Goal: Information Seeking & Learning: Find specific fact

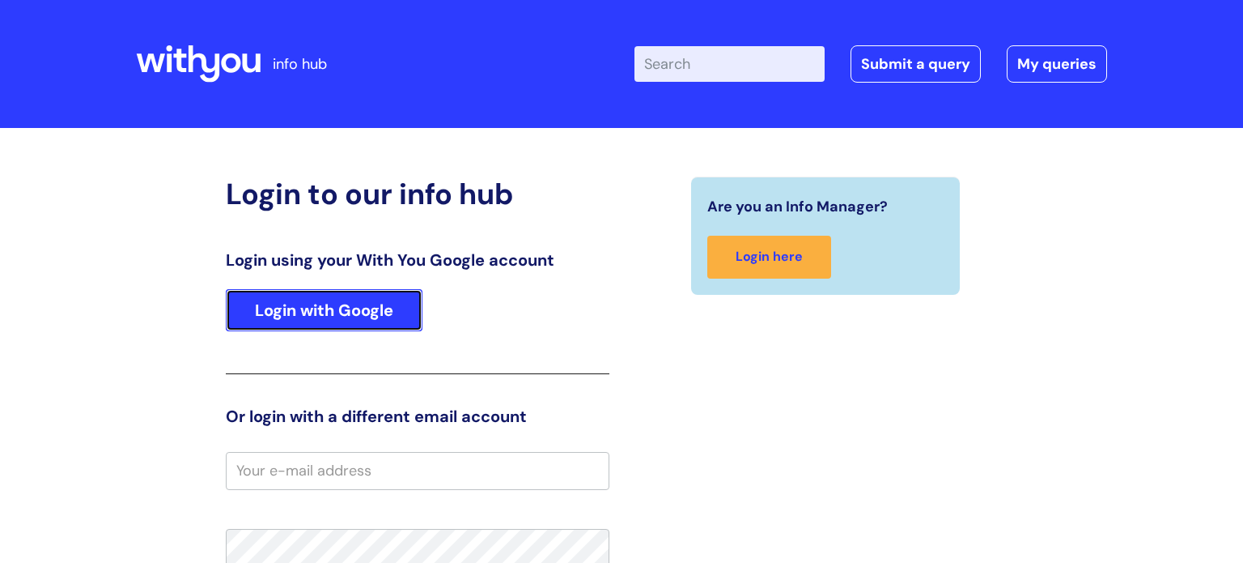
click at [325, 298] on link "Login with Google" at bounding box center [324, 310] width 197 height 42
click at [400, 301] on link "Login with Google" at bounding box center [324, 310] width 197 height 42
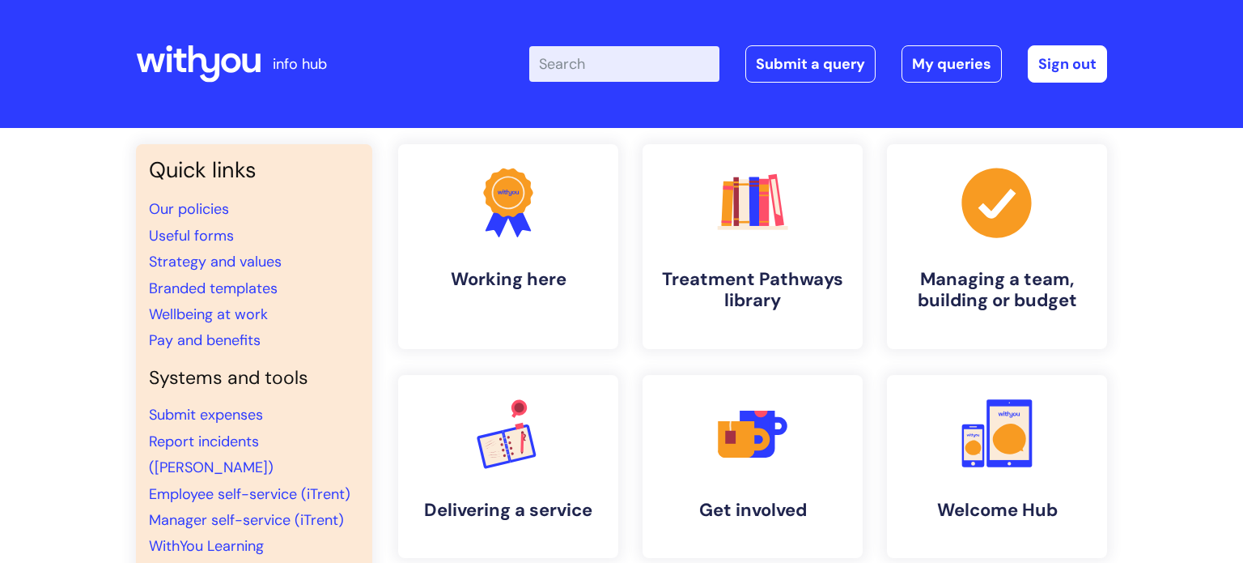
click at [589, 66] on input "Enter your search term here..." at bounding box center [624, 64] width 190 height 36
type input "pay"
click button "Search" at bounding box center [0, 0] width 0 height 0
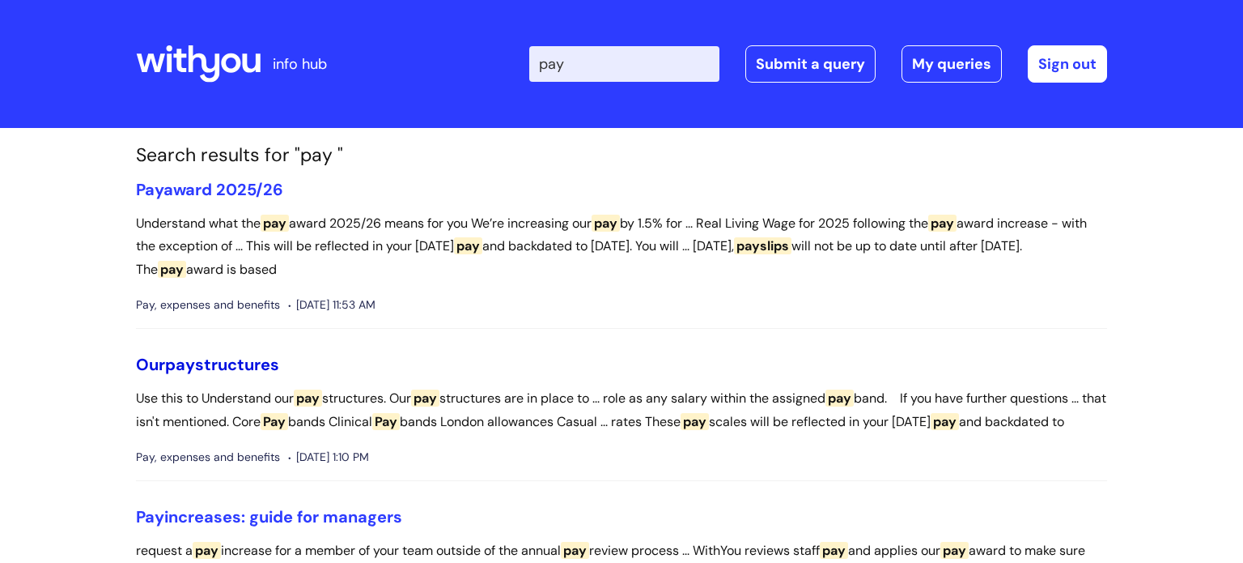
click at [175, 367] on span "pay" at bounding box center [180, 364] width 30 height 21
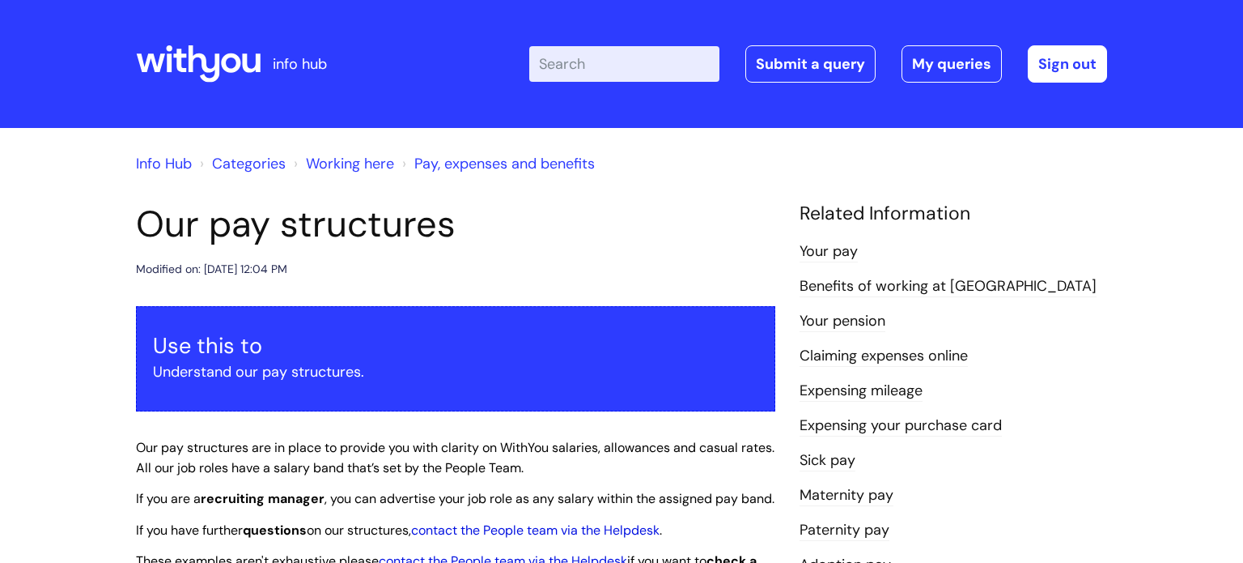
click at [459, 274] on div "Modified on: Tue, 29 Jul, 2025 at 12:04 PM" at bounding box center [455, 269] width 639 height 20
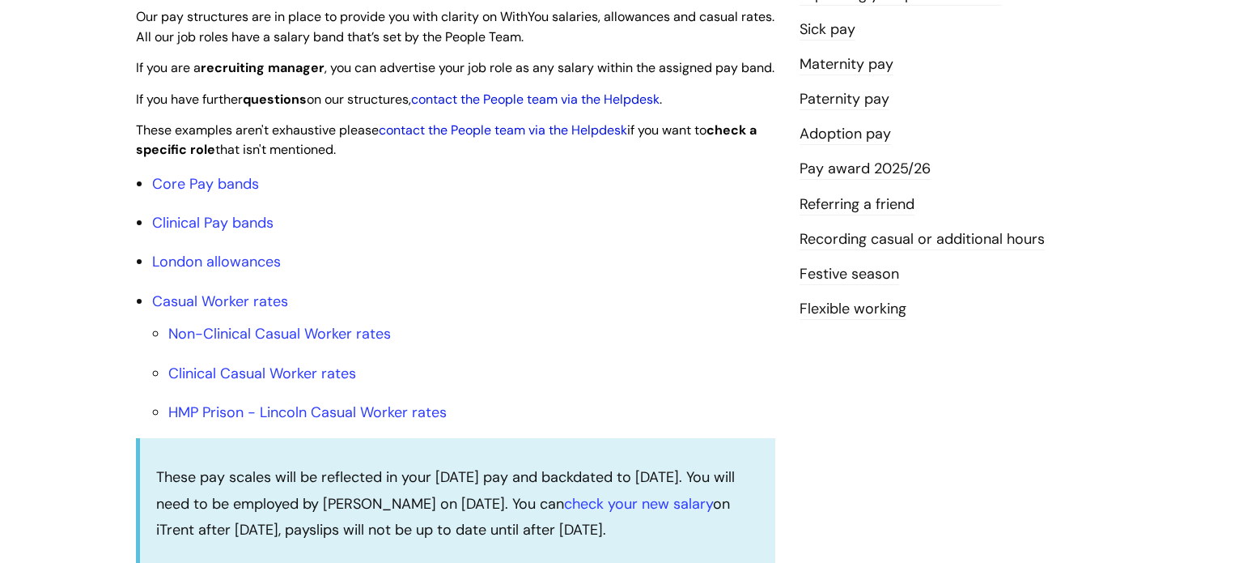
scroll to position [486, 0]
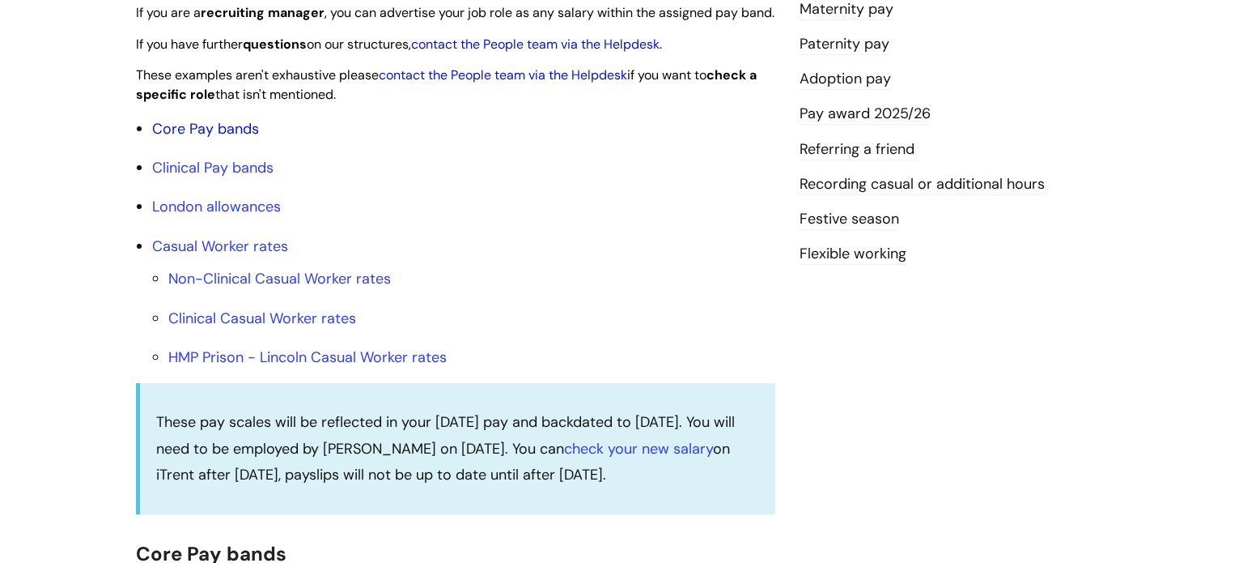
click at [184, 138] on link "Core Pay bands" at bounding box center [205, 128] width 107 height 19
click at [240, 138] on link "Core Pay bands" at bounding box center [205, 128] width 107 height 19
click at [203, 138] on link "Core Pay bands" at bounding box center [205, 128] width 107 height 19
click at [410, 180] on li "Clinical Pay bands" at bounding box center [463, 168] width 623 height 26
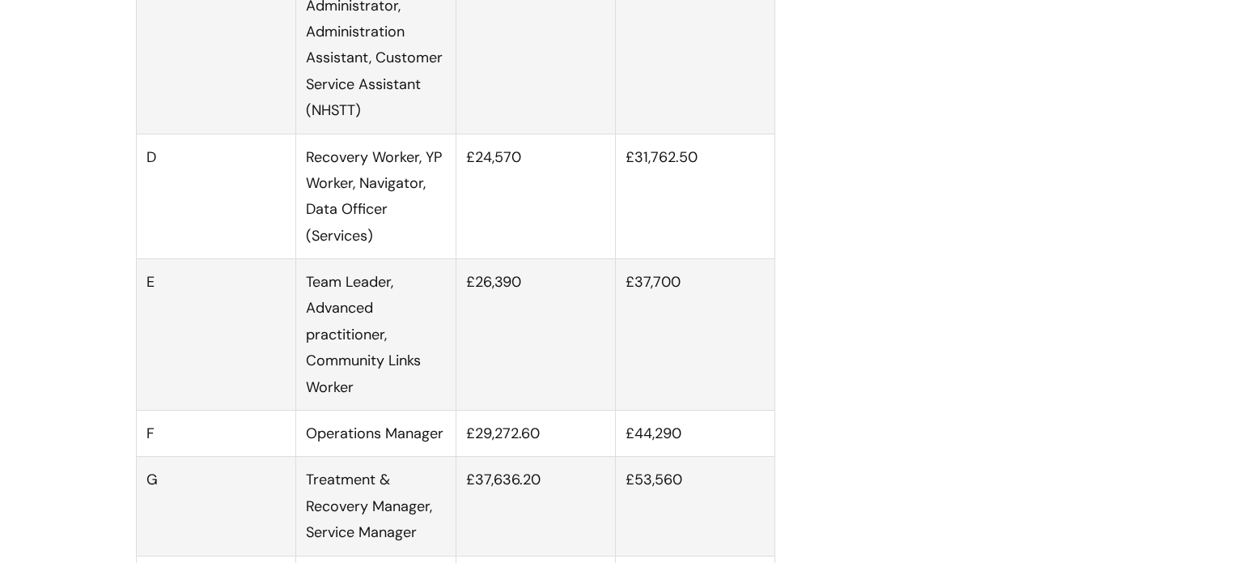
scroll to position [1230, 0]
